Goal: Information Seeking & Learning: Learn about a topic

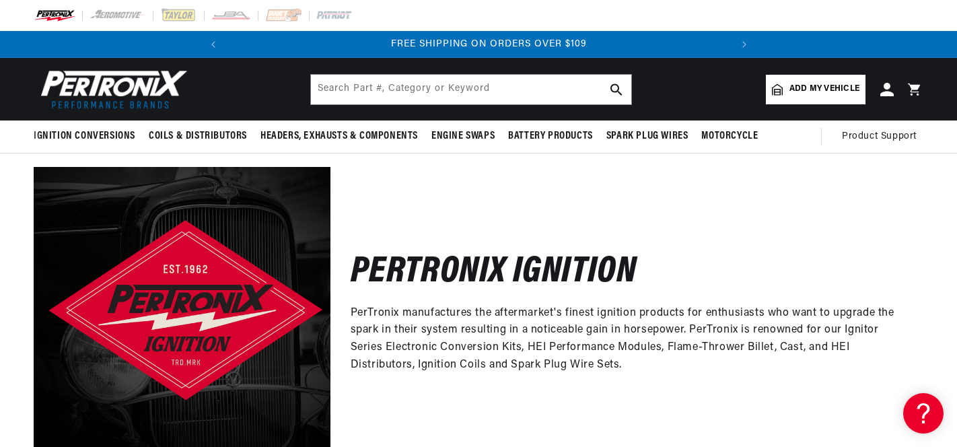
scroll to position [0, 503]
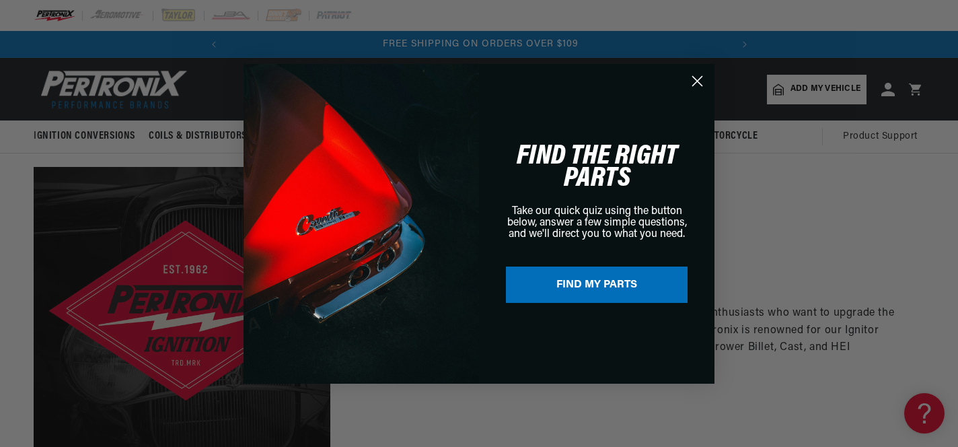
click at [697, 76] on circle "Close dialog" at bounding box center [697, 80] width 22 height 22
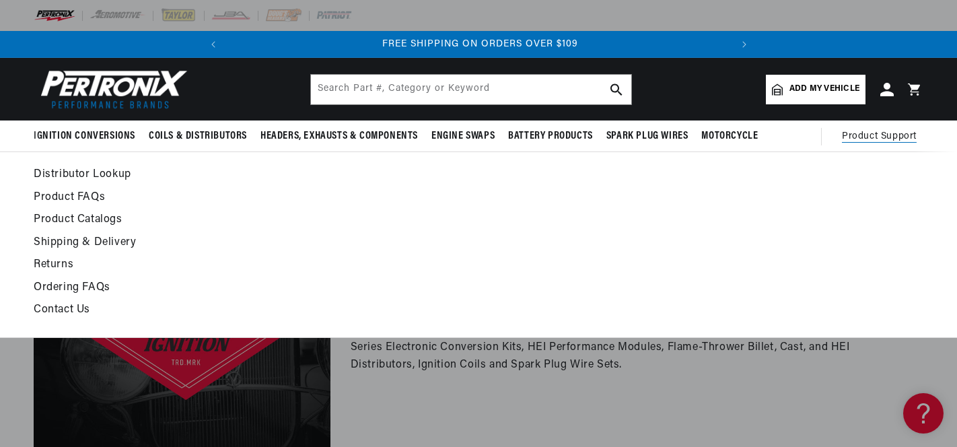
click at [897, 137] on span "Product Support" at bounding box center [879, 136] width 75 height 15
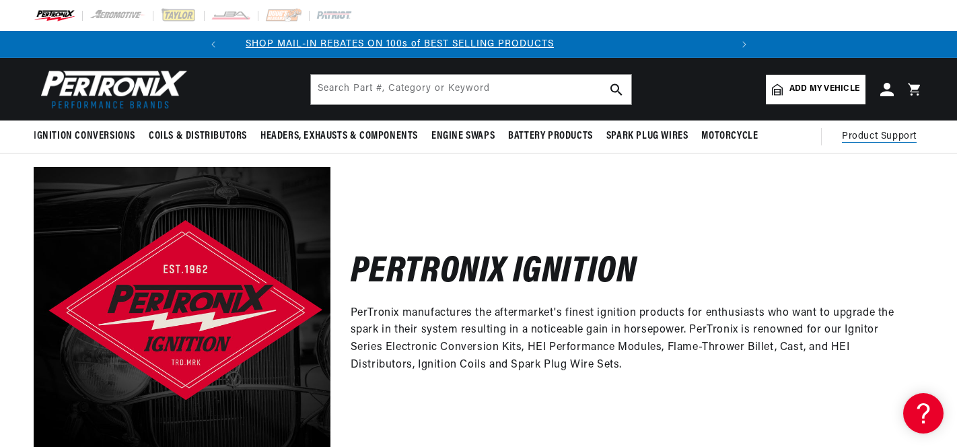
scroll to position [0, 0]
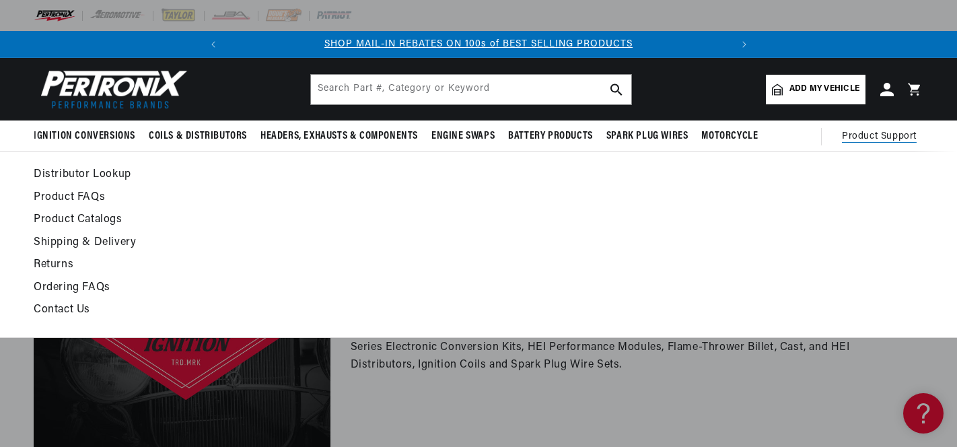
click at [878, 137] on span "Product Support" at bounding box center [879, 136] width 75 height 15
click at [92, 193] on link "Product FAQs" at bounding box center [358, 197] width 649 height 19
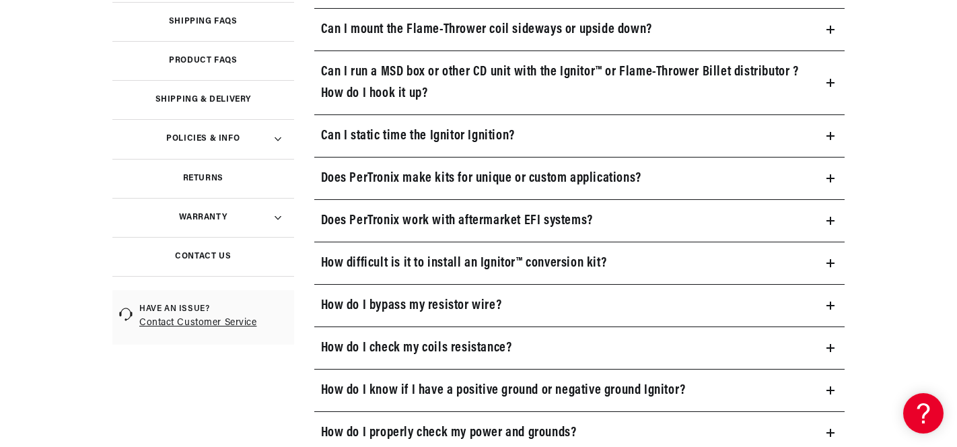
scroll to position [0, 503]
click at [458, 135] on h3 "Can I static time the Ignitor Ignition?" at bounding box center [418, 136] width 194 height 22
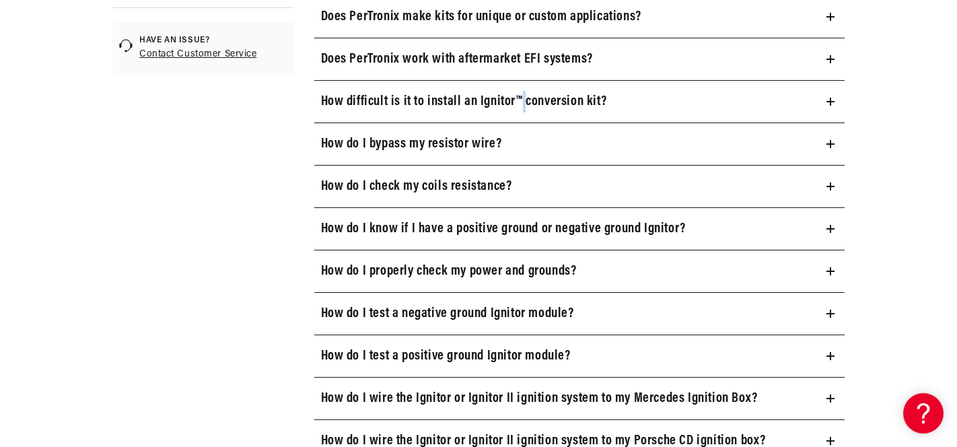
click at [409, 100] on h3 "How difficult is it to install an Ignitor™ conversion kit?" at bounding box center [464, 102] width 286 height 22
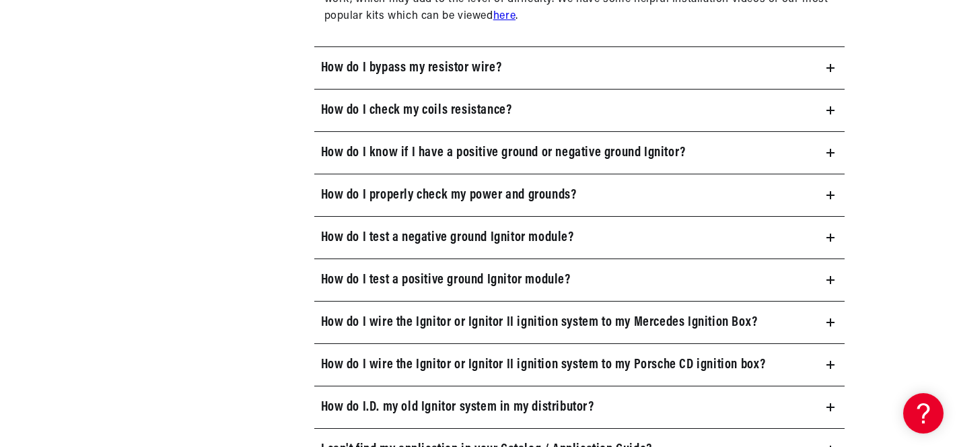
scroll to position [841, 0]
click at [392, 63] on h3 "How do I bypass my resistor wire?" at bounding box center [411, 68] width 181 height 22
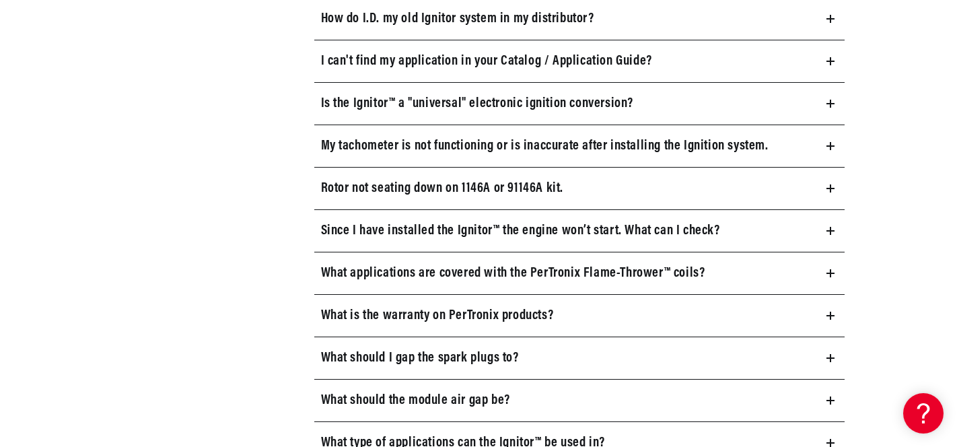
scroll to position [0, 0]
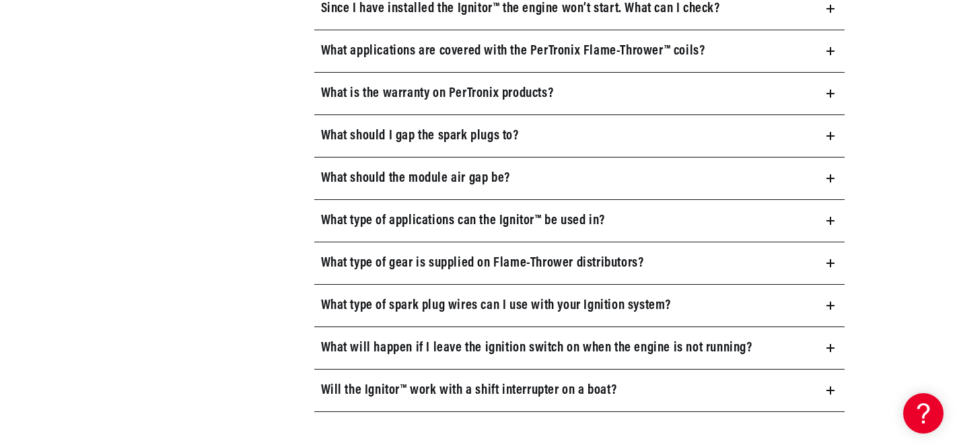
click at [318, 140] on summary "What should I gap the spark plugs to?" at bounding box center [579, 136] width 531 height 42
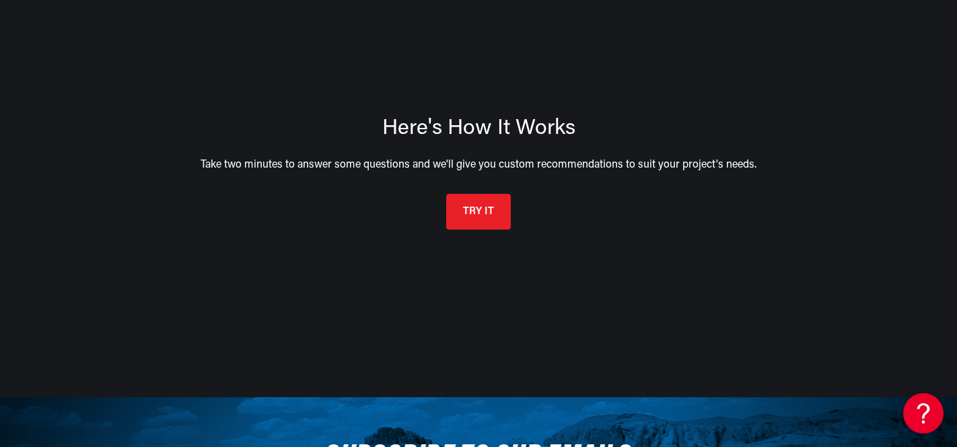
scroll to position [209, 0]
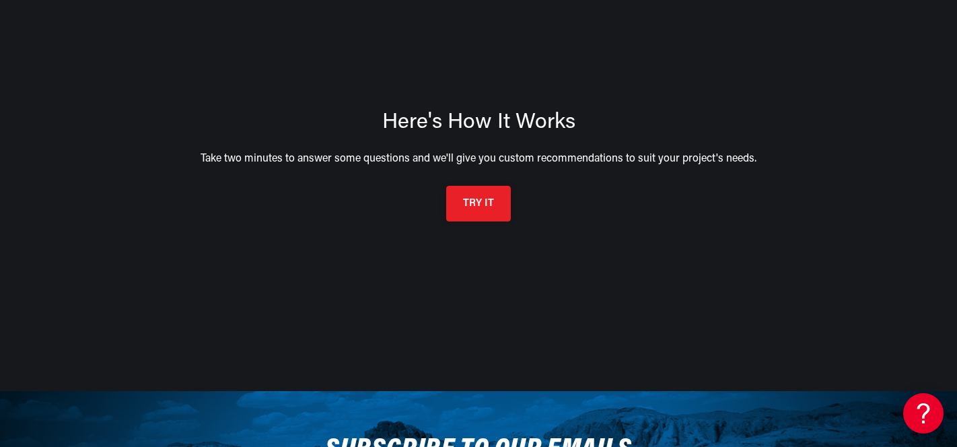
click at [473, 214] on button "TRY IT" at bounding box center [478, 204] width 65 height 36
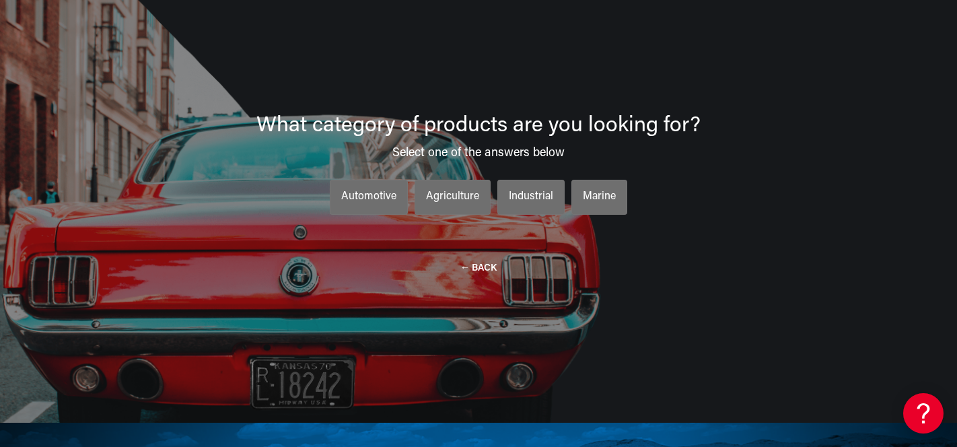
scroll to position [178, 0]
click at [378, 201] on div "Automotive" at bounding box center [368, 196] width 55 height 17
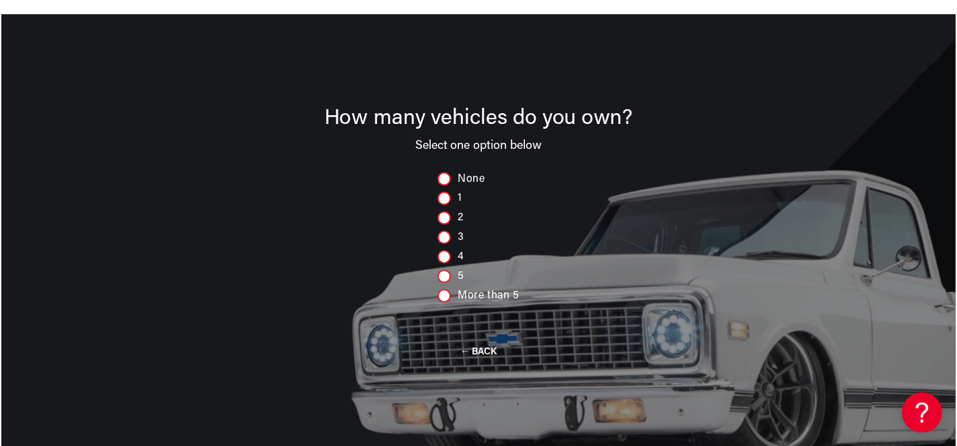
scroll to position [178, 0]
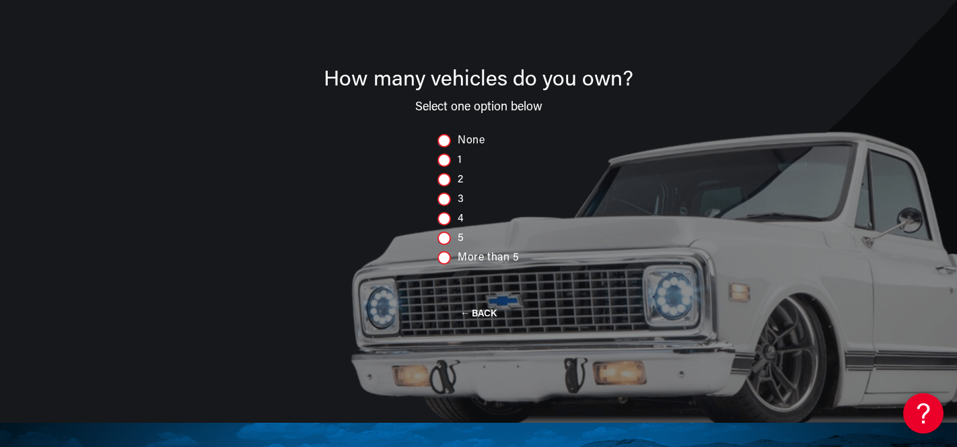
click at [444, 203] on div at bounding box center [443, 198] width 13 height 13
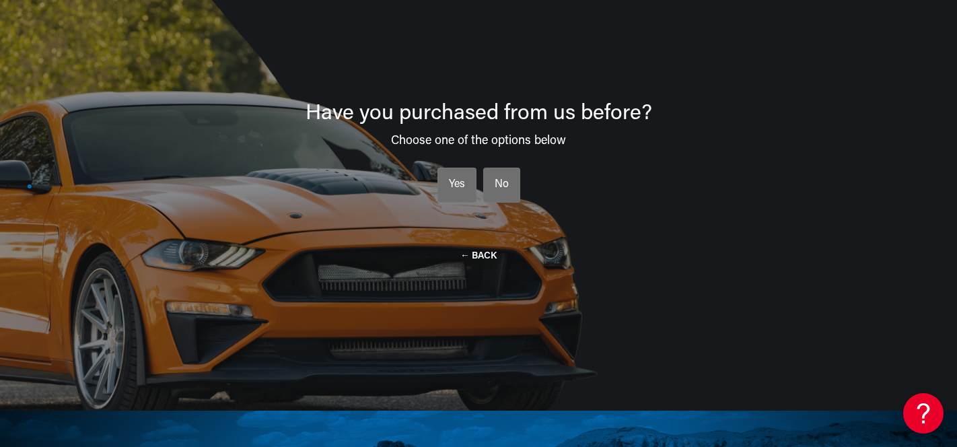
scroll to position [0, 0]
click at [504, 180] on div "No" at bounding box center [502, 184] width 14 height 17
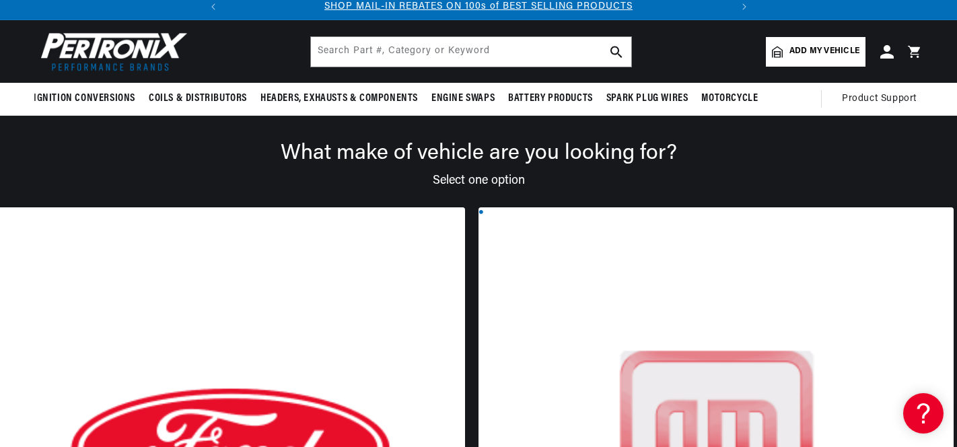
scroll to position [32, 0]
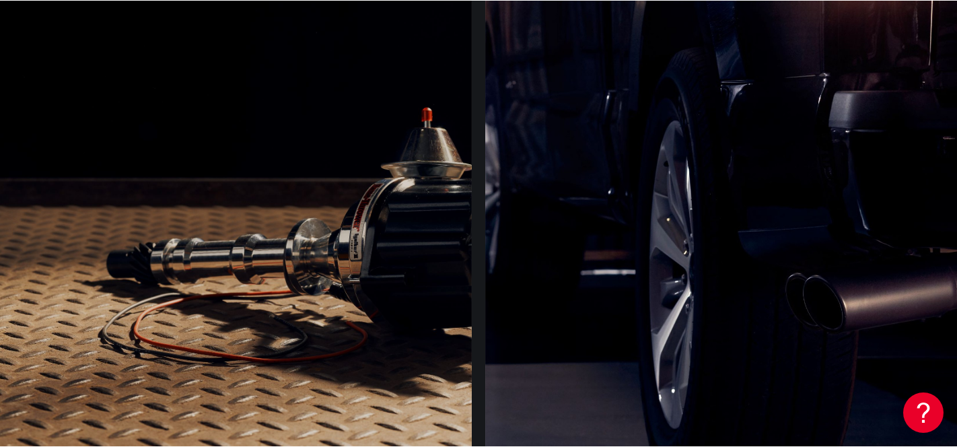
scroll to position [0, 503]
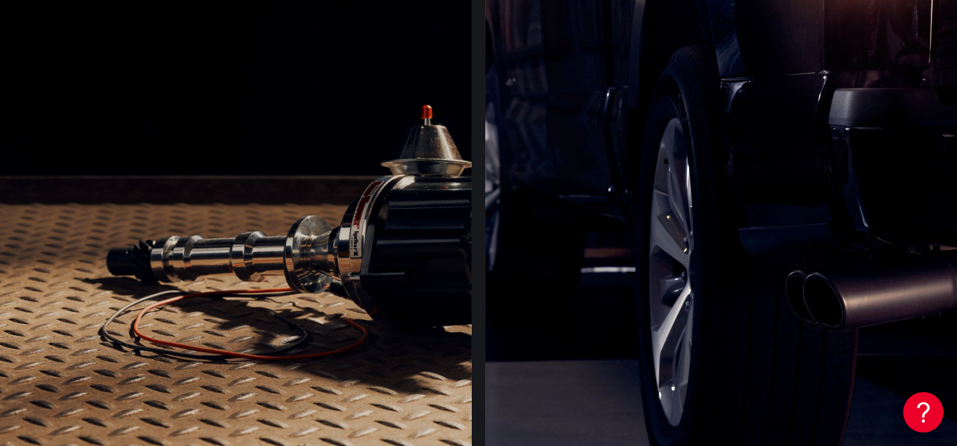
click at [150, 318] on div at bounding box center [234, 235] width 475 height 507
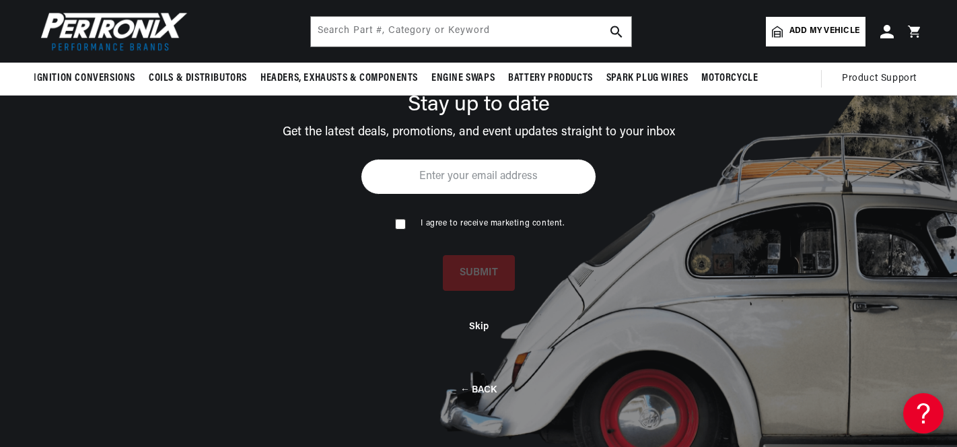
scroll to position [0, 0]
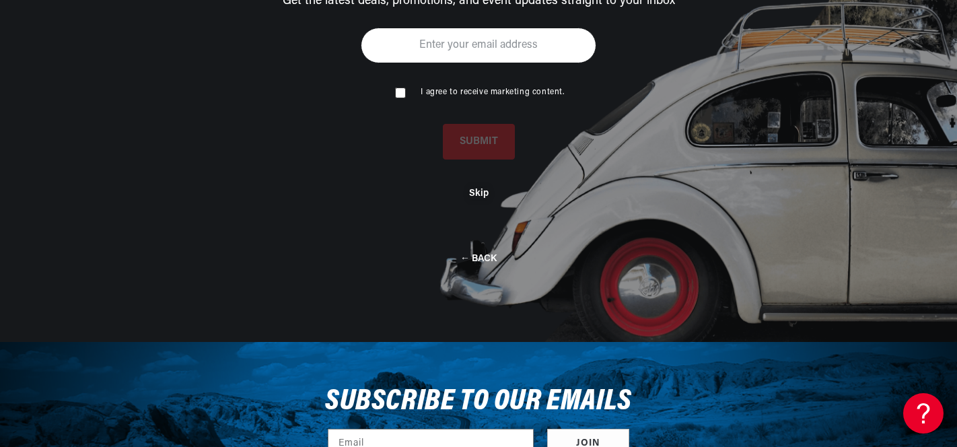
click at [476, 199] on button "Skip" at bounding box center [479, 193] width 20 height 11
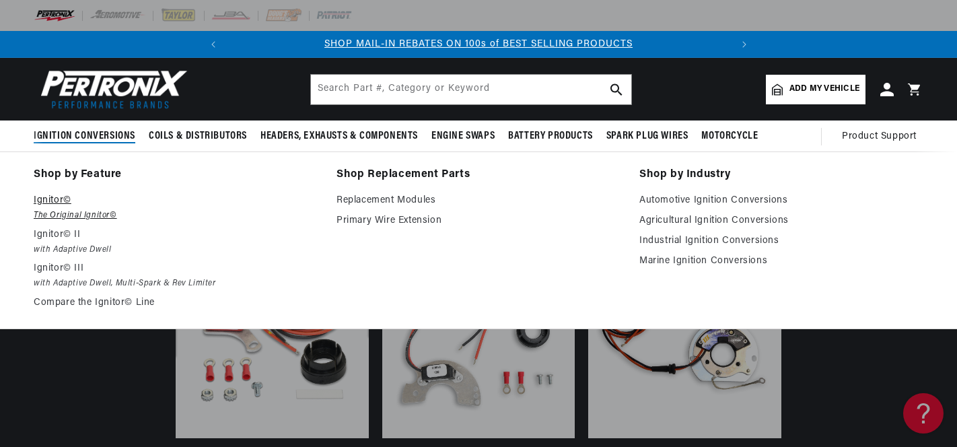
click at [61, 202] on p "Ignitor©" at bounding box center [176, 200] width 284 height 16
click at [78, 304] on link "Compare the Ignitor© Line" at bounding box center [176, 303] width 284 height 16
